Goal: Information Seeking & Learning: Learn about a topic

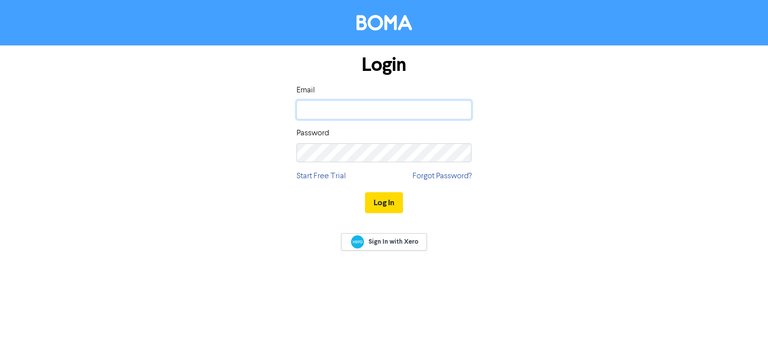
click at [331, 111] on input "email" at bounding box center [383, 109] width 175 height 19
type input "[US_STATE][EMAIL_ADDRESS][PERSON_NAME][DOMAIN_NAME]"
click at [365, 192] on button "Log In" at bounding box center [384, 202] width 38 height 21
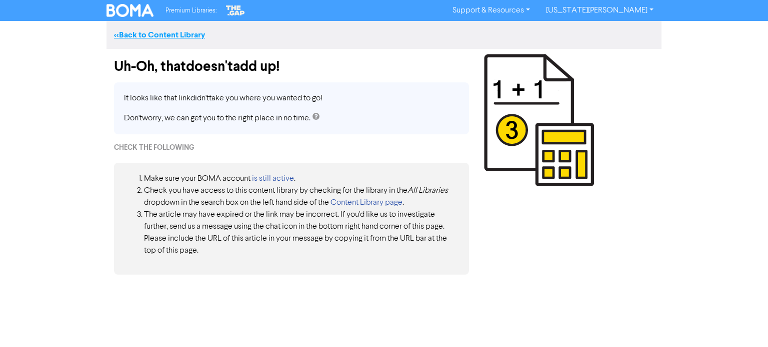
click at [192, 39] on link "<< Back to Content Library" at bounding box center [159, 35] width 91 height 10
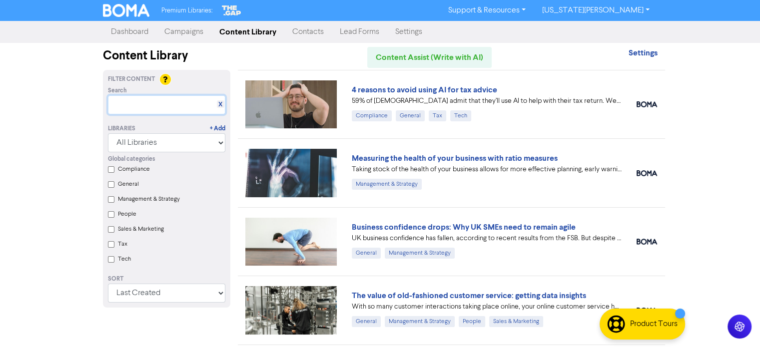
click at [157, 101] on input "text" at bounding box center [166, 104] width 117 height 19
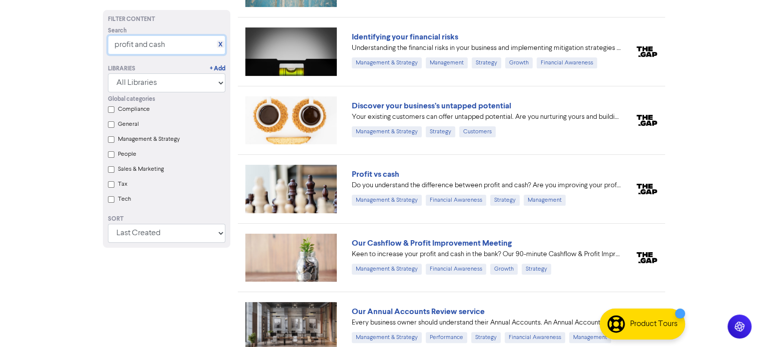
scroll to position [262, 0]
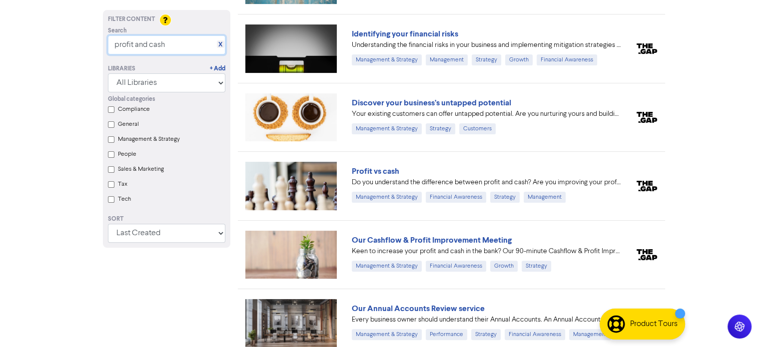
type input "profit and cash"
click at [367, 167] on link "Profit vs cash" at bounding box center [375, 171] width 47 height 10
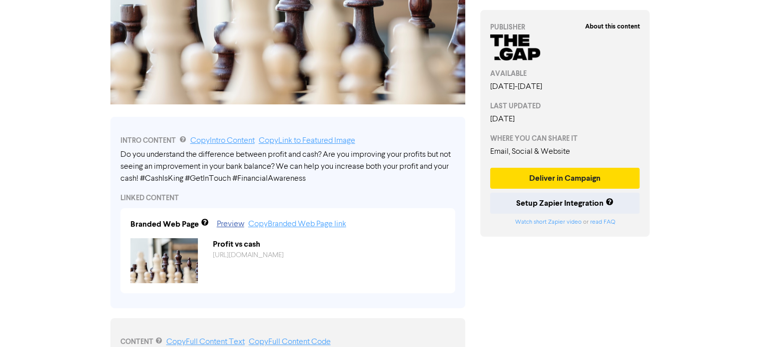
scroll to position [157, 0]
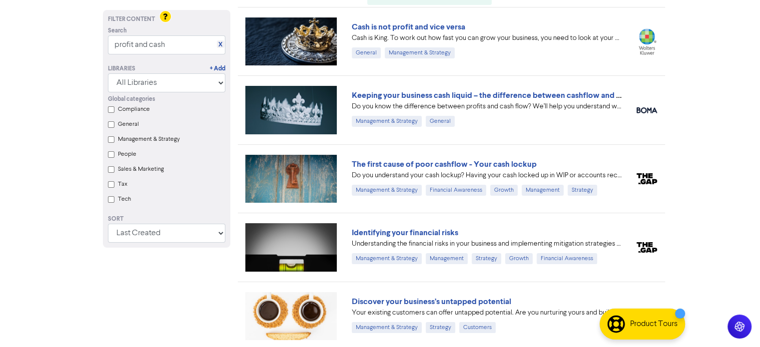
scroll to position [23, 0]
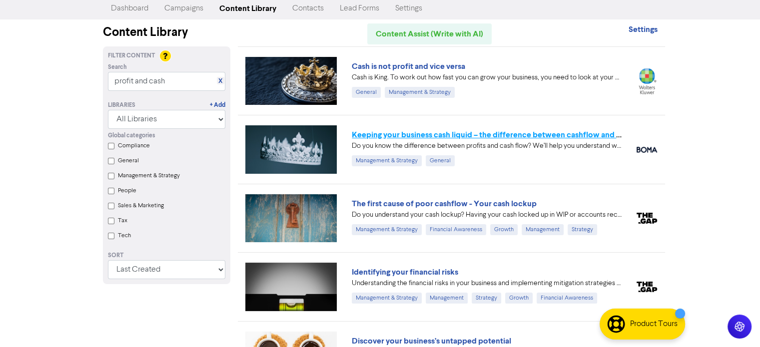
click at [444, 131] on link "Keeping your business cash liquid – the difference between cashflow and profit" at bounding box center [494, 135] width 285 height 10
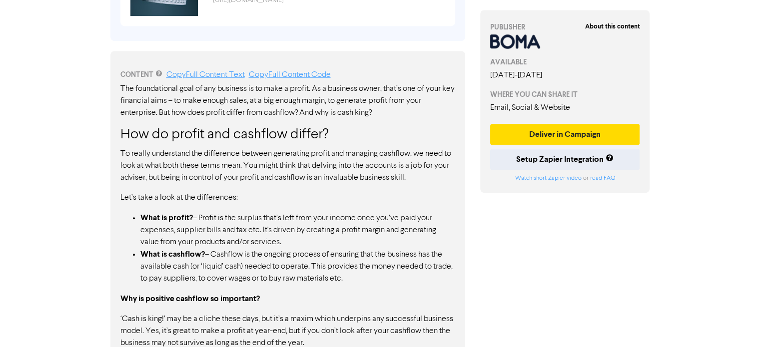
scroll to position [482, 0]
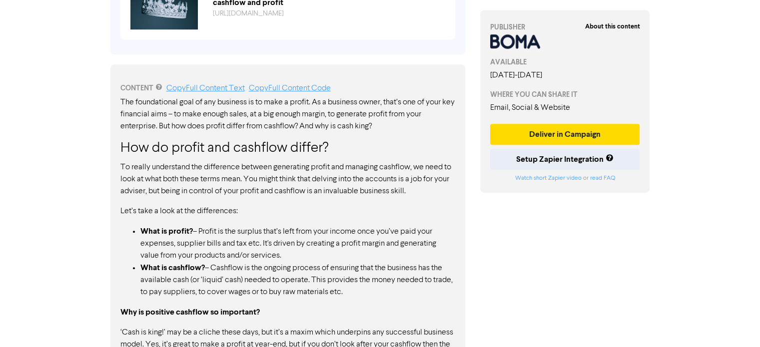
click at [612, 237] on div "About this content PUBLISHER AVAILABLE [DATE] - [DATE] WHERE YOU CAN SHARE IT E…" at bounding box center [565, 76] width 185 height 1018
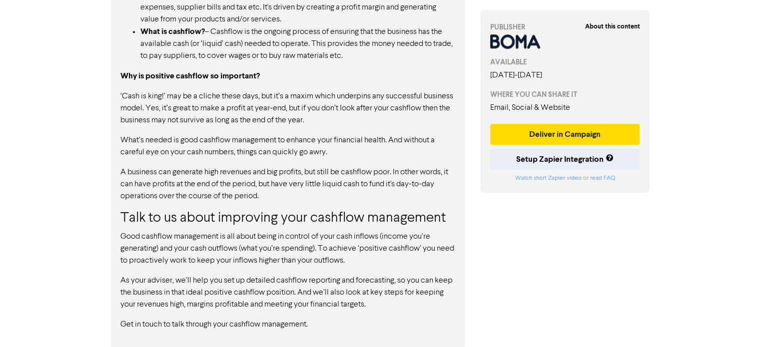
scroll to position [720, 0]
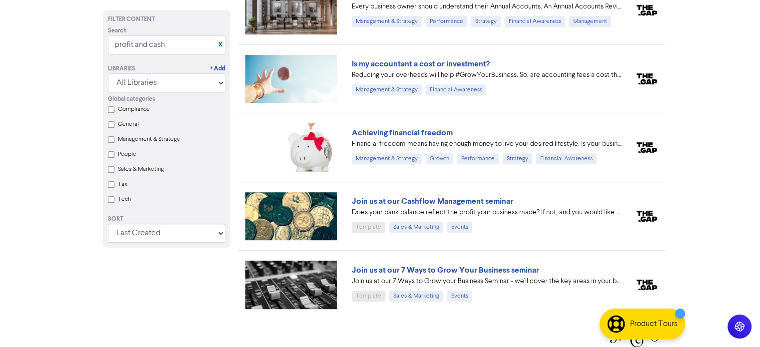
scroll to position [23, 0]
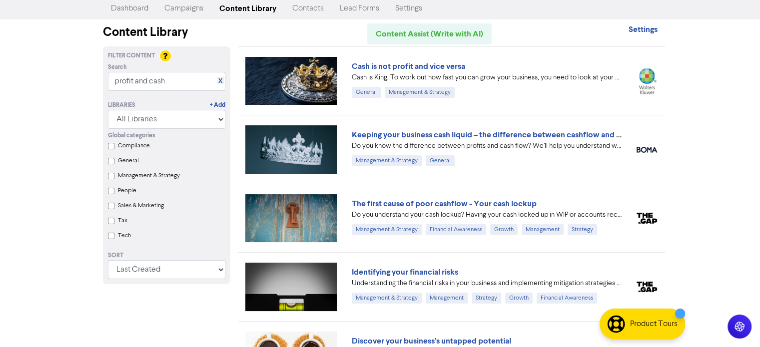
drag, startPoint x: 188, startPoint y: 70, endPoint x: 132, endPoint y: 69, distance: 55.5
click at [132, 69] on div "Search X" at bounding box center [166, 67] width 117 height 9
click at [62, 58] on div "Premium Libraries: Support & Resources Video Tutorials FAQ & Guides Marketing E…" at bounding box center [380, 150] width 760 height 347
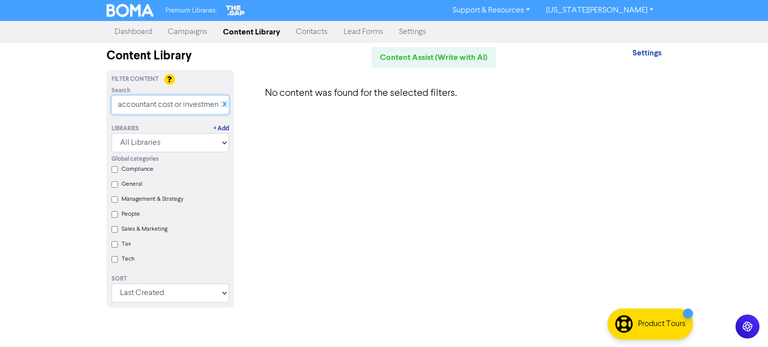
type input "accountant cost or investmen"
click at [224, 103] on link "X" at bounding box center [224, 104] width 4 height 7
click at [184, 104] on input "text" at bounding box center [169, 104] width 117 height 19
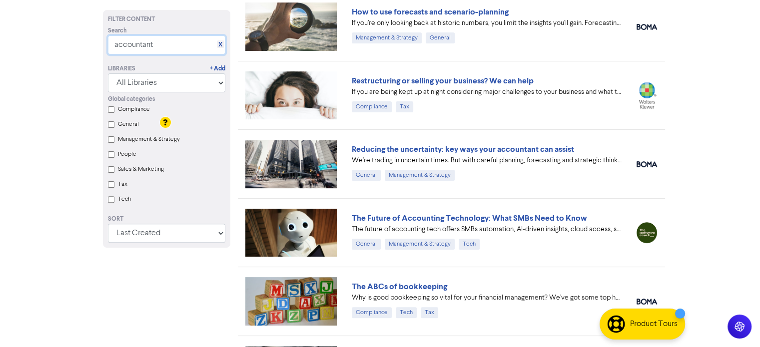
scroll to position [387, 0]
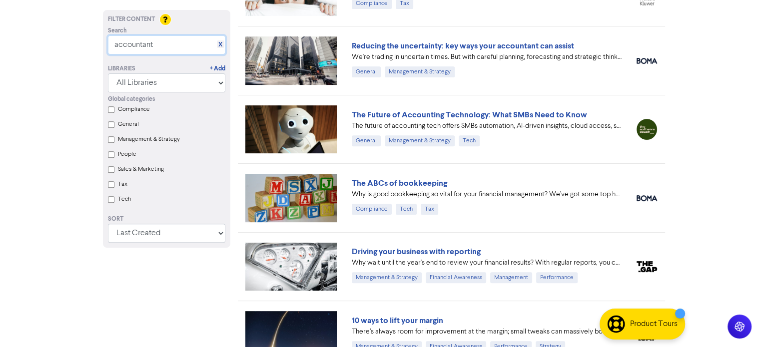
type input "accountant"
click at [217, 43] on div "X" at bounding box center [220, 43] width 7 height 7
click at [225, 44] on div "Search X accountant" at bounding box center [166, 40] width 132 height 28
click at [221, 43] on link "X" at bounding box center [220, 44] width 4 height 7
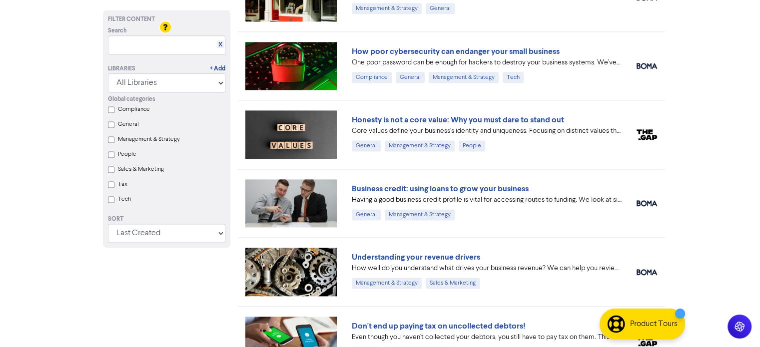
scroll to position [1481, 0]
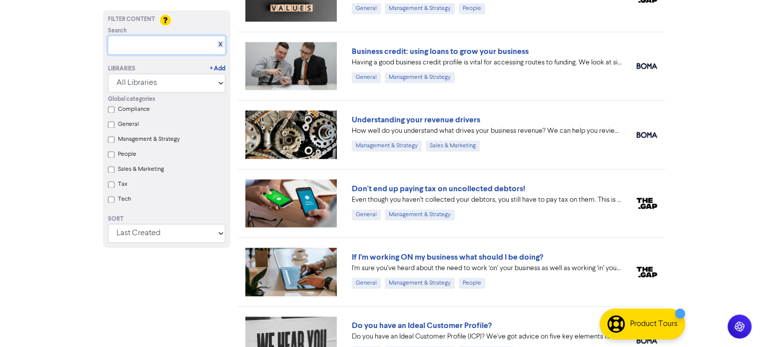
click at [165, 44] on input "text" at bounding box center [166, 44] width 117 height 19
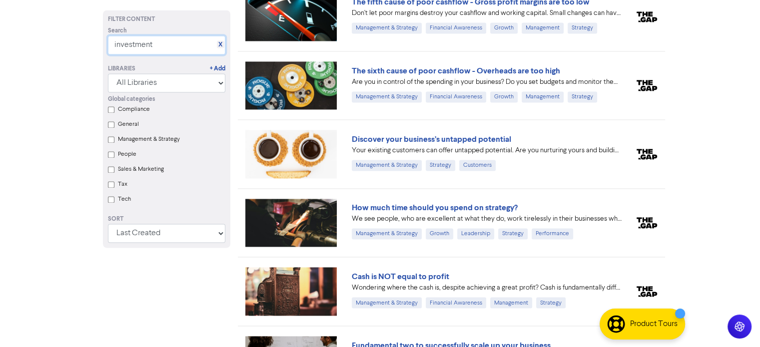
scroll to position [1619, 0]
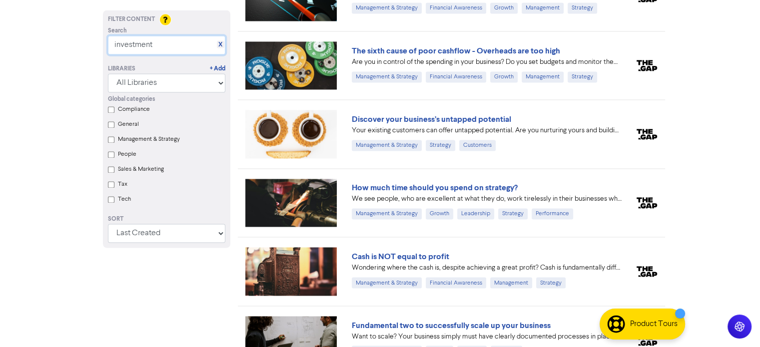
click at [153, 47] on input "investment" at bounding box center [166, 44] width 117 height 19
drag, startPoint x: 154, startPoint y: 48, endPoint x: 78, endPoint y: 40, distance: 76.4
type input "accountant investment"
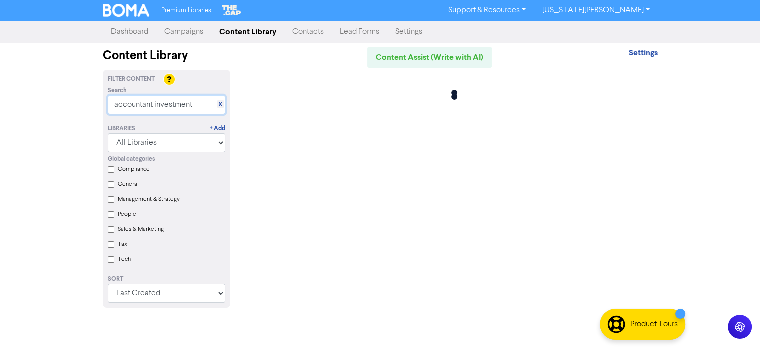
scroll to position [0, 0]
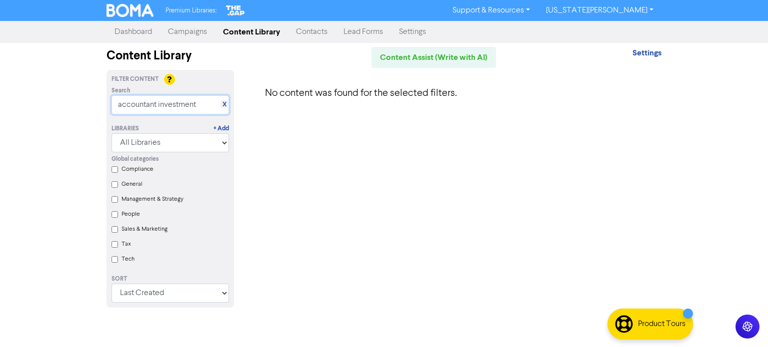
drag, startPoint x: 208, startPoint y: 107, endPoint x: 116, endPoint y: 108, distance: 92.5
click at [116, 108] on input "accountant investment" at bounding box center [169, 104] width 117 height 19
click at [226, 103] on div "X" at bounding box center [223, 103] width 7 height 7
click at [197, 106] on input "text" at bounding box center [169, 104] width 117 height 19
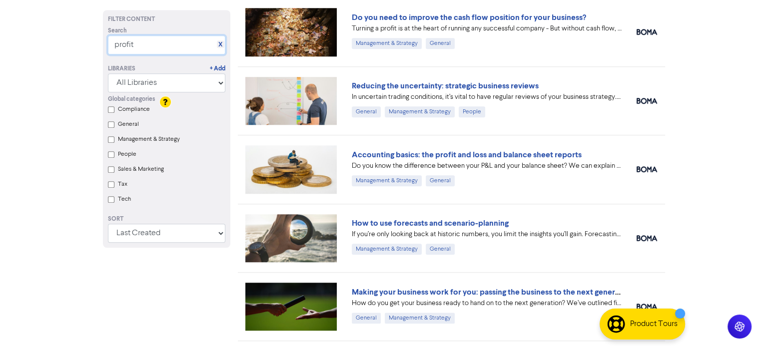
scroll to position [1094, 0]
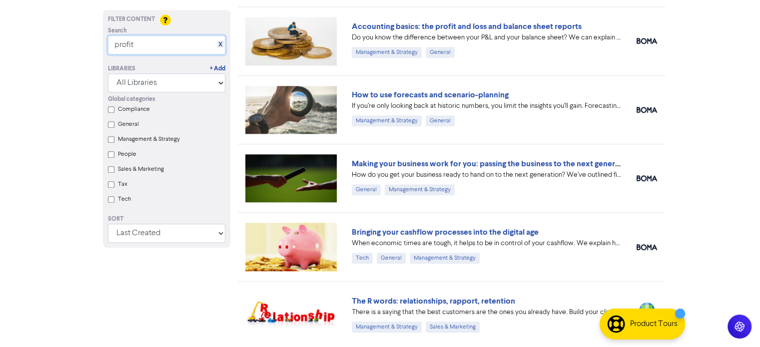
click at [200, 48] on input "profit" at bounding box center [166, 44] width 117 height 19
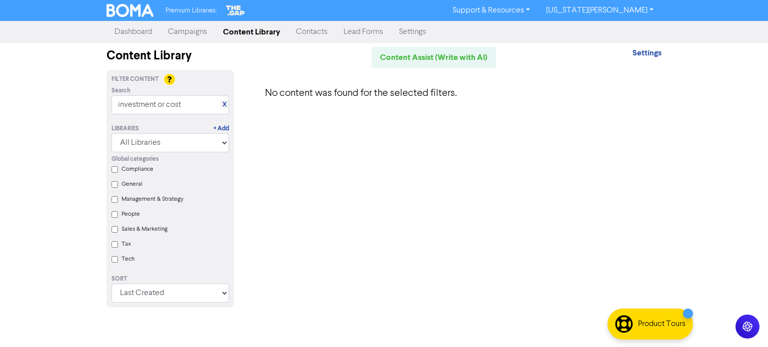
click at [226, 106] on div "X" at bounding box center [223, 103] width 7 height 7
click at [210, 106] on input "investment or cost" at bounding box center [169, 104] width 117 height 19
drag, startPoint x: 161, startPoint y: 111, endPoint x: 152, endPoint y: 112, distance: 9.1
click at [152, 112] on input "investment or cost" at bounding box center [169, 104] width 117 height 19
type input "investment"
